Goal: Transaction & Acquisition: Purchase product/service

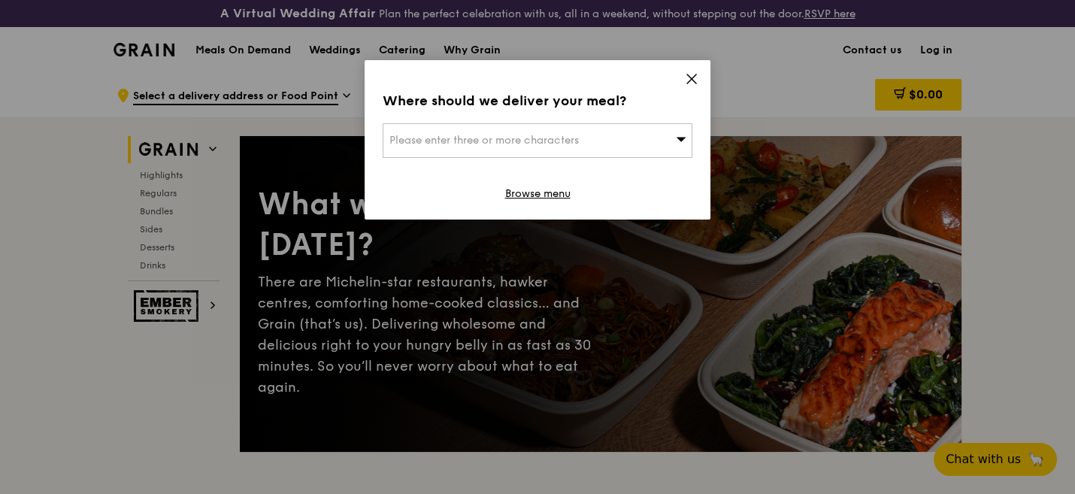
click at [630, 136] on div "Please enter three or more characters" at bounding box center [538, 140] width 310 height 35
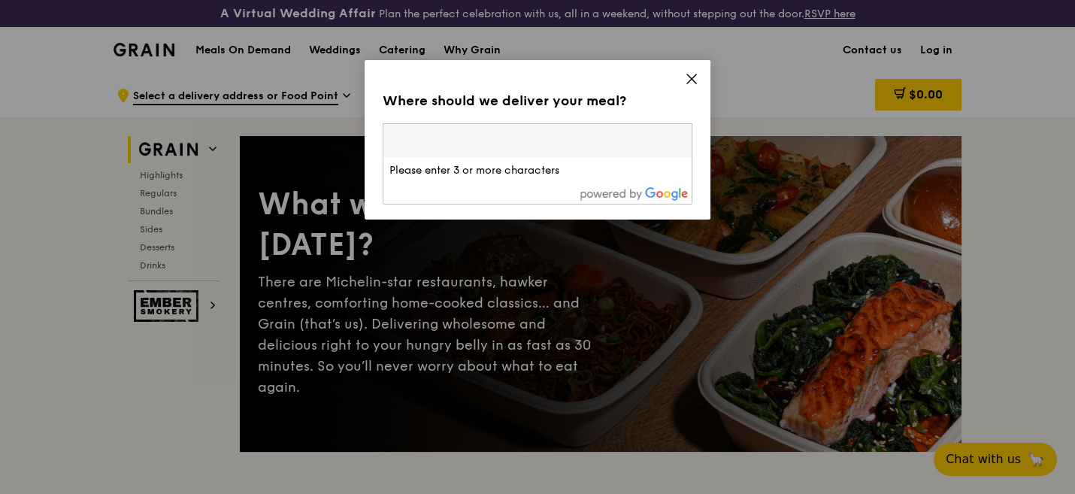
click at [510, 139] on input "search" at bounding box center [537, 140] width 308 height 33
type input "t"
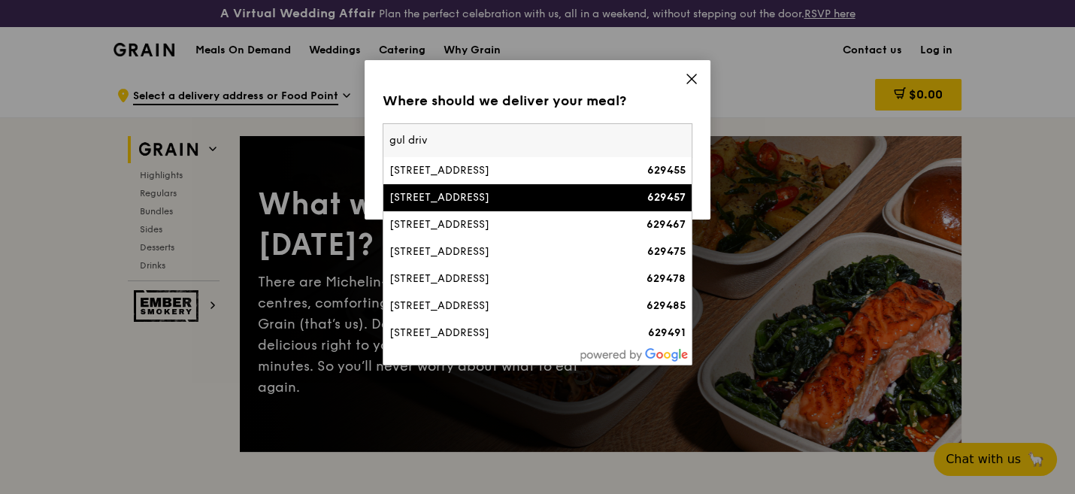
type input "gul driv"
click at [475, 190] on div "[STREET_ADDRESS]" at bounding box center [500, 197] width 223 height 15
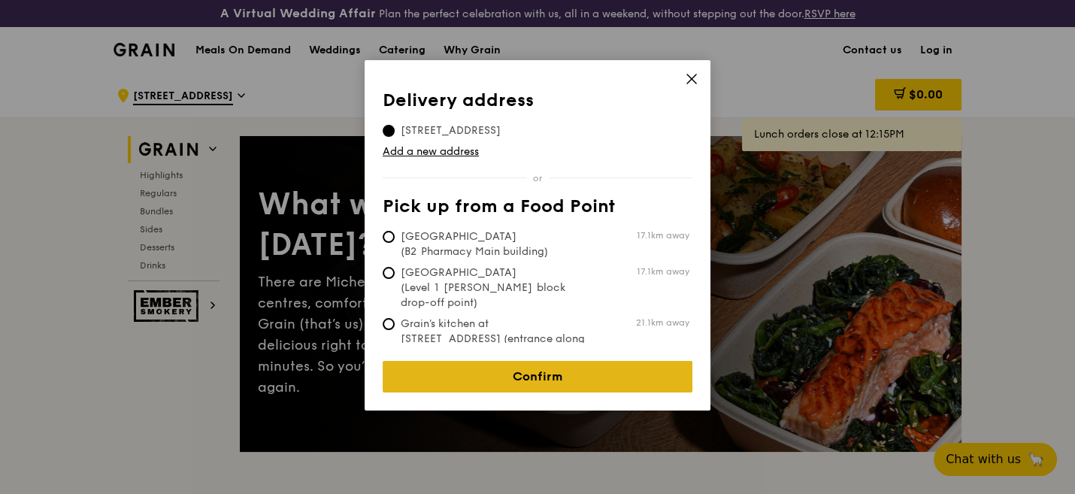
click at [564, 366] on link "Confirm" at bounding box center [538, 377] width 310 height 32
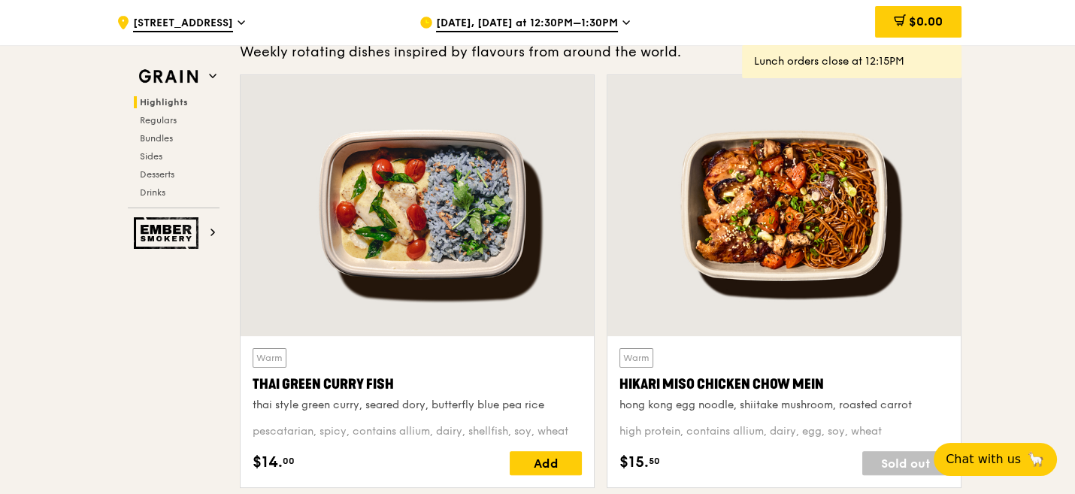
scroll to position [501, 0]
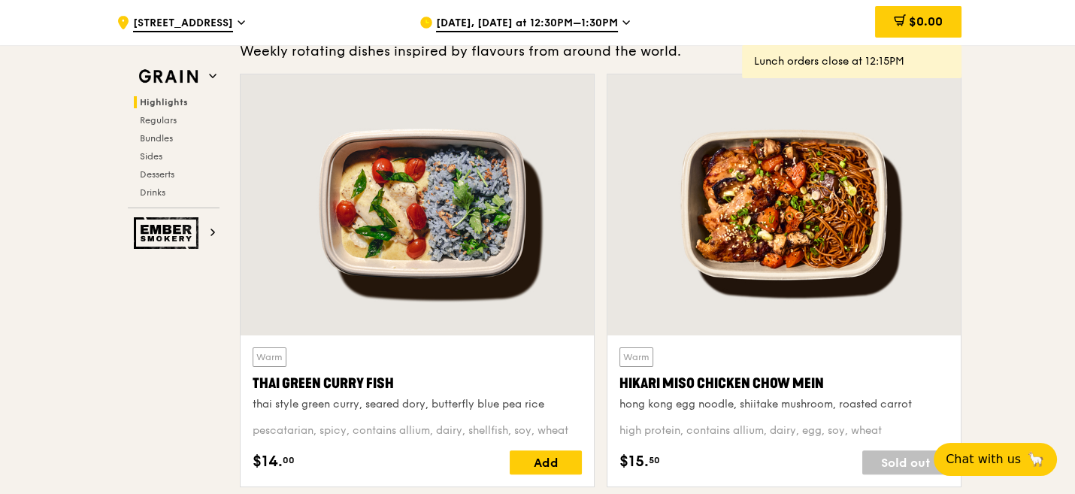
drag, startPoint x: 170, startPoint y: 351, endPoint x: 179, endPoint y: 349, distance: 9.3
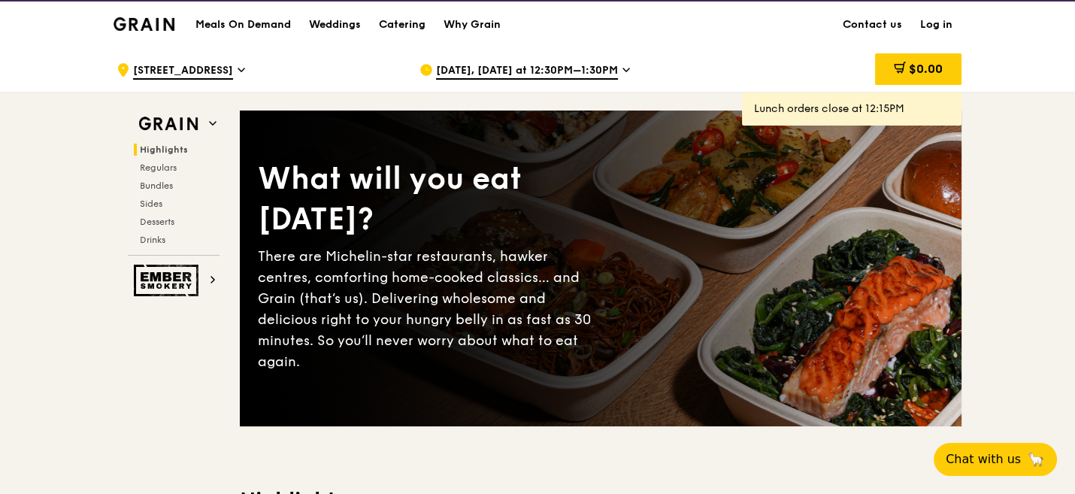
scroll to position [0, 0]
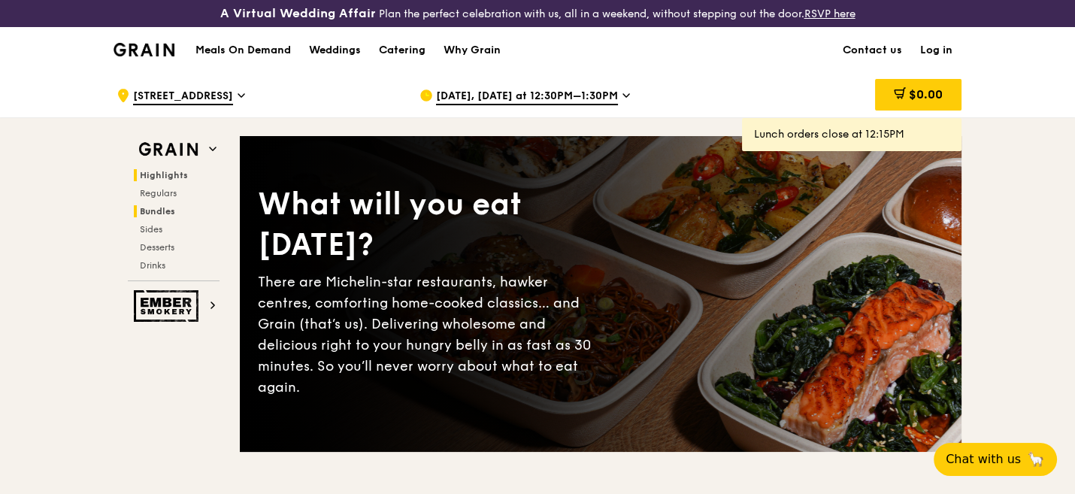
click at [170, 212] on span "Bundles" at bounding box center [157, 211] width 35 height 11
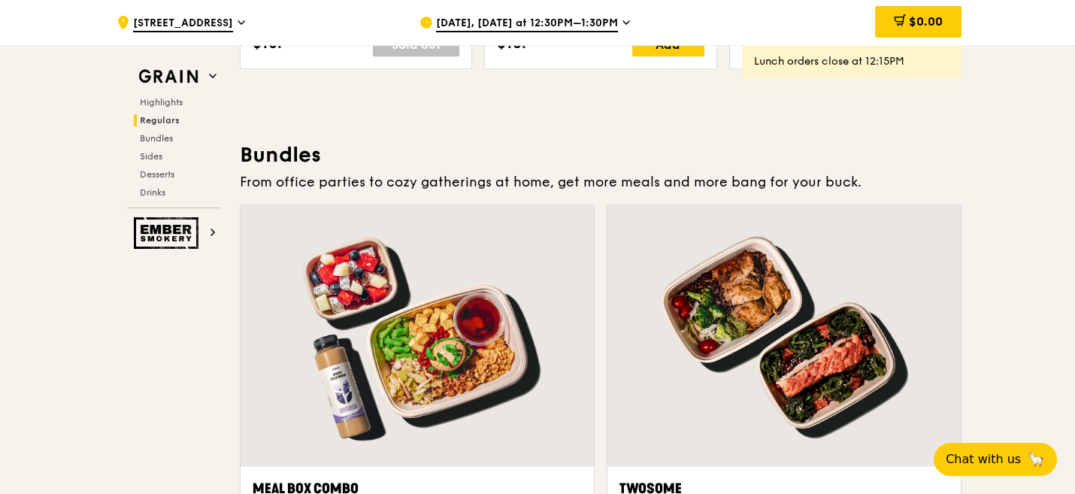
scroll to position [2173, 0]
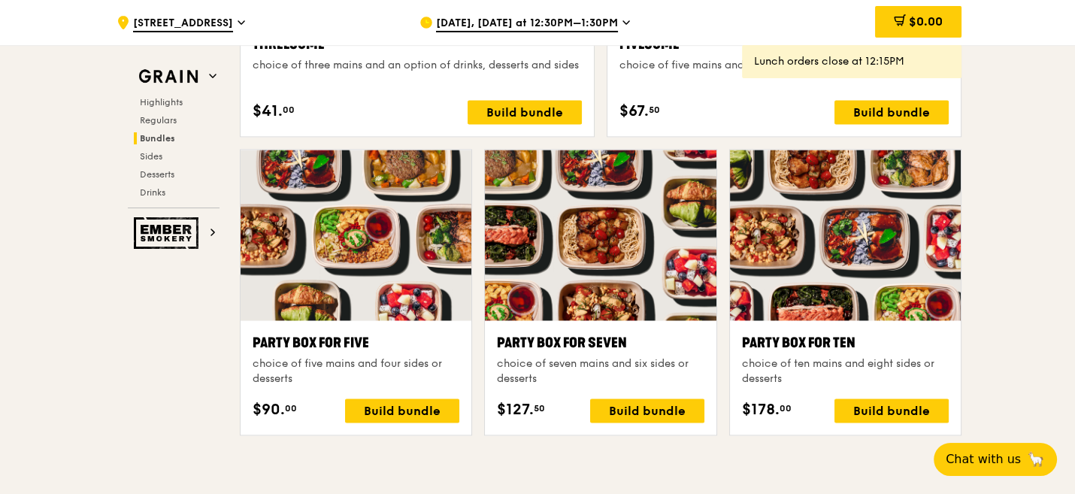
scroll to position [2925, 0]
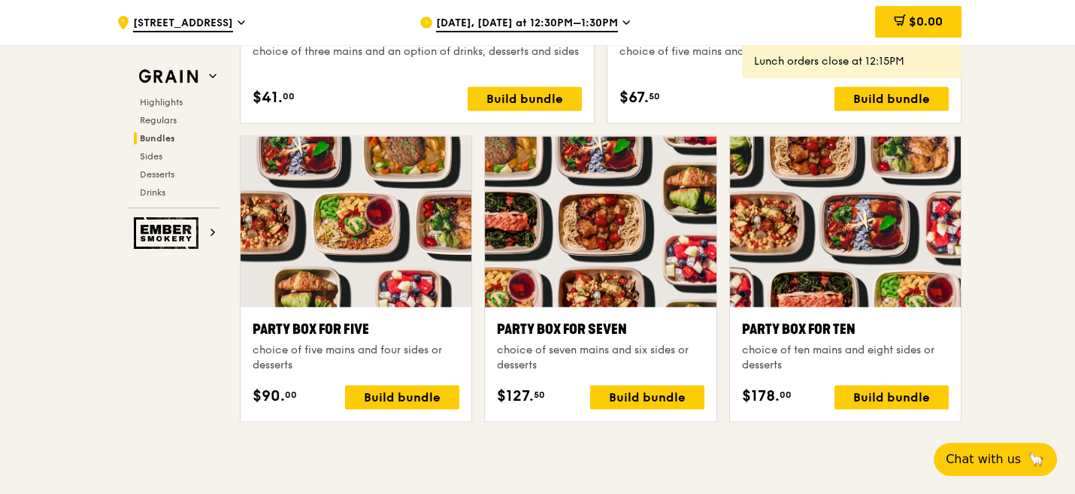
click at [72, 274] on div ".cls-1 { fill: none; stroke: #fff; stroke-linecap: round; stroke-linejoin: roun…" at bounding box center [537, 309] width 1075 height 6325
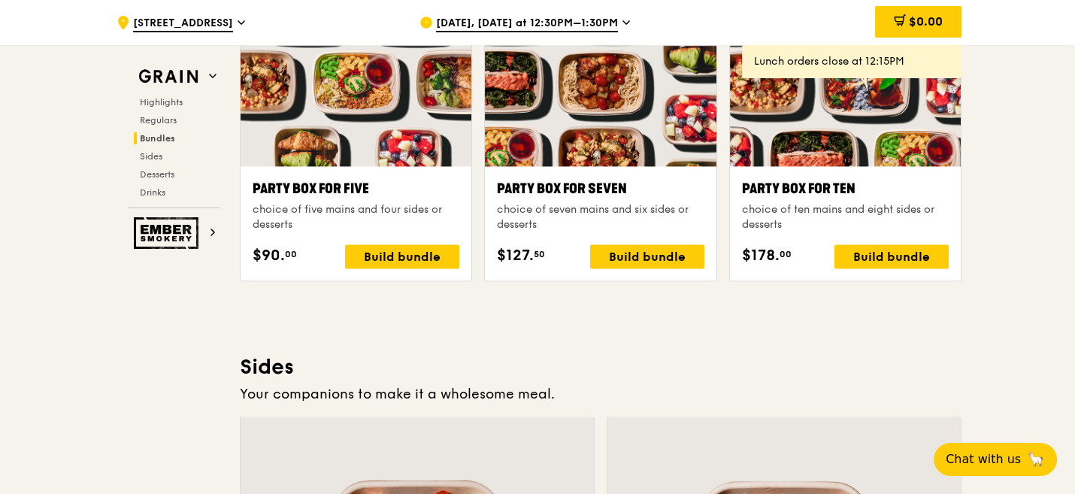
scroll to position [3176, 0]
